Goal: Use online tool/utility: Use online tool/utility

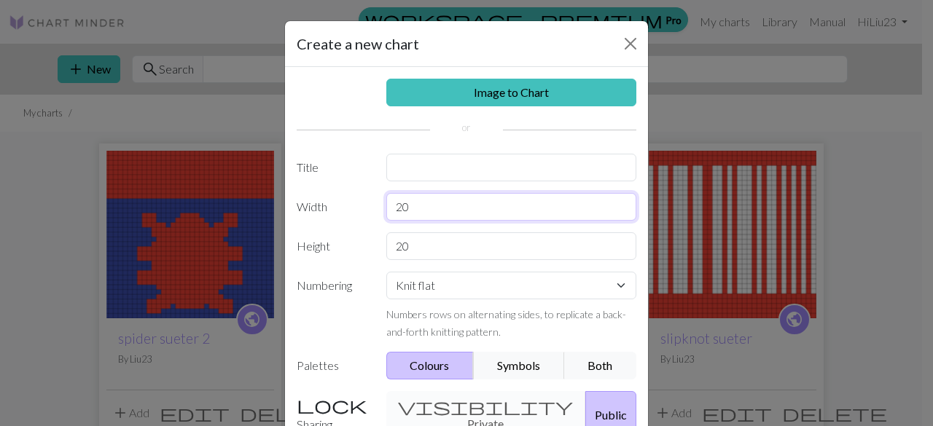
click at [474, 216] on input "20" at bounding box center [511, 207] width 251 height 28
type input "2"
type input "60"
click at [483, 247] on input "20" at bounding box center [511, 247] width 251 height 28
type input "2"
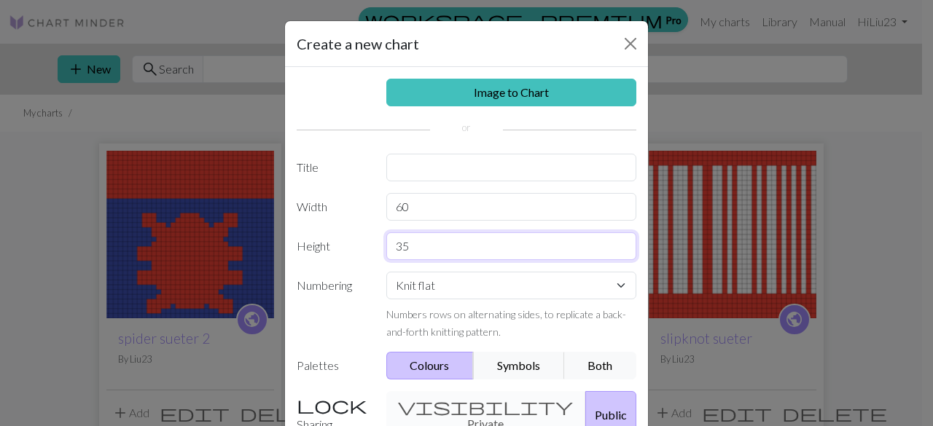
type input "35"
click at [585, 394] on button "Public" at bounding box center [610, 414] width 51 height 47
click at [500, 157] on input "text" at bounding box center [511, 168] width 251 height 28
type input "deadpool sueter"
click at [585, 407] on button "Public" at bounding box center [610, 414] width 51 height 47
